Goal: Communication & Community: Answer question/provide support

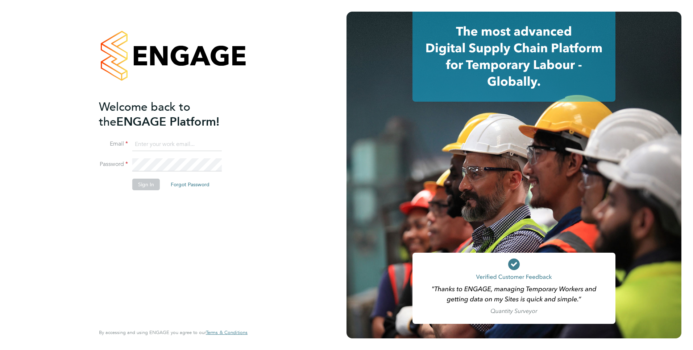
type input "mahnaz.asgari@ncclondon.ac.uk"
click at [148, 185] on button "Sign In" at bounding box center [146, 184] width 28 height 12
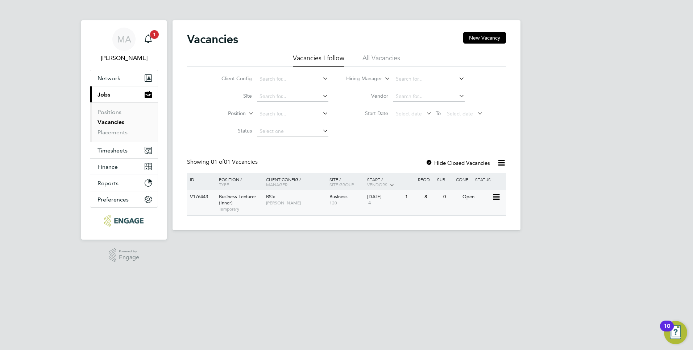
click at [233, 198] on span "Business Lecturer (Inner)" at bounding box center [237, 199] width 37 height 12
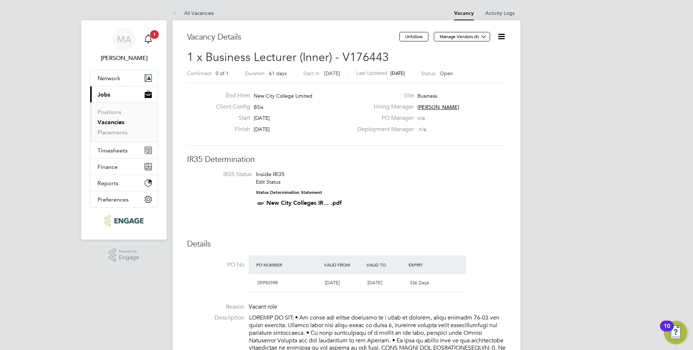
click at [154, 34] on span "1" at bounding box center [154, 34] width 9 height 9
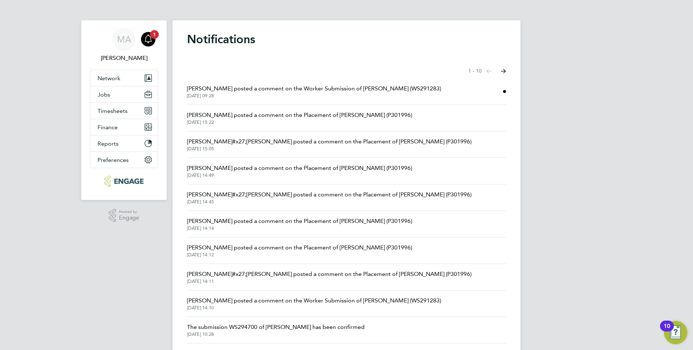
click at [218, 98] on span "[DATE] 09:28" at bounding box center [314, 96] width 254 height 6
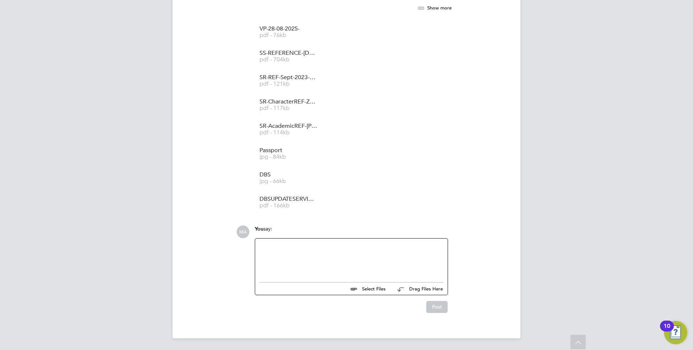
drag, startPoint x: 293, startPoint y: 247, endPoint x: 293, endPoint y: 242, distance: 4.4
click at [293, 247] on div at bounding box center [352, 258] width 184 height 31
drag, startPoint x: 410, startPoint y: 248, endPoint x: 260, endPoint y: 248, distance: 150.1
click at [260, 248] on div "Hello, Could you please let me know how I can contact [PERSON_NAME]." at bounding box center [352, 258] width 184 height 31
drag, startPoint x: 260, startPoint y: 248, endPoint x: 265, endPoint y: 246, distance: 6.3
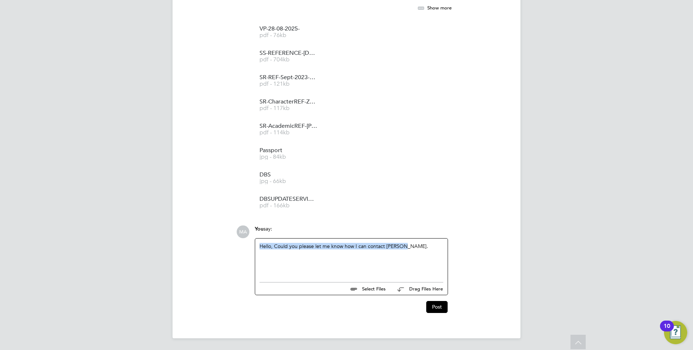
copy div "Hello, Could you please let me know how I can contact [PERSON_NAME]."
click at [436, 308] on button "Post" at bounding box center [436, 307] width 21 height 12
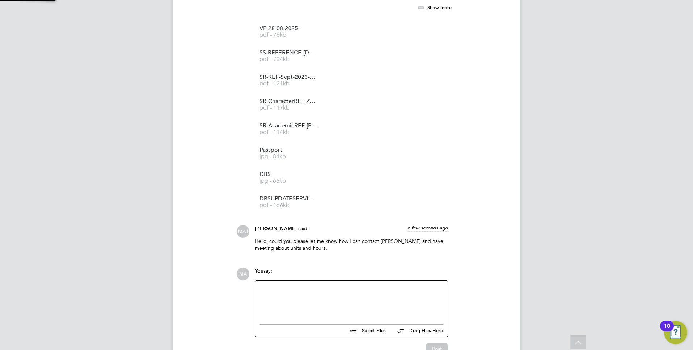
scroll to position [1037, 0]
